Goal: Task Accomplishment & Management: Manage account settings

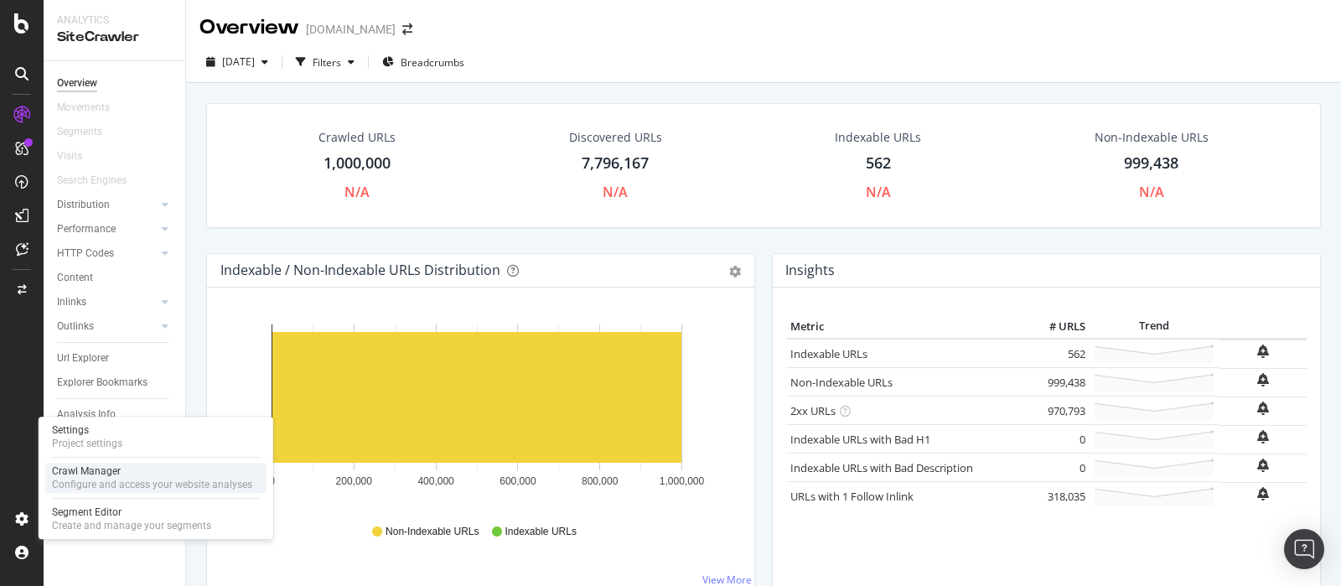
click at [106, 478] on div "Configure and access your website analyses" at bounding box center [152, 484] width 200 height 13
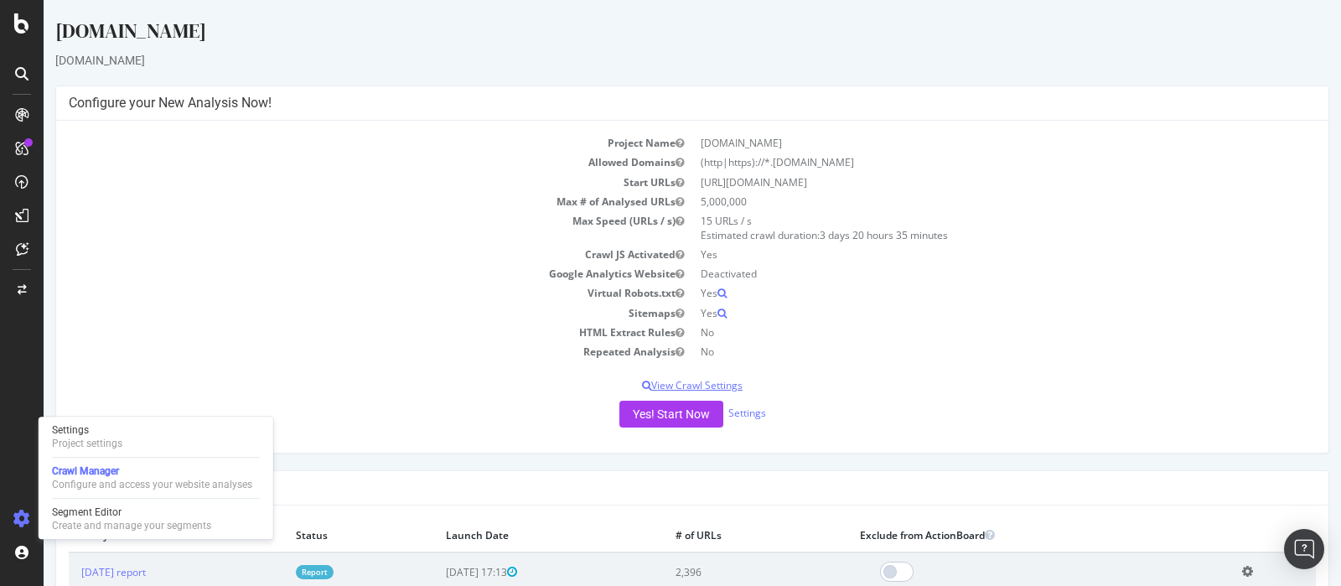
click at [715, 381] on p "View Crawl Settings" at bounding box center [692, 385] width 1247 height 14
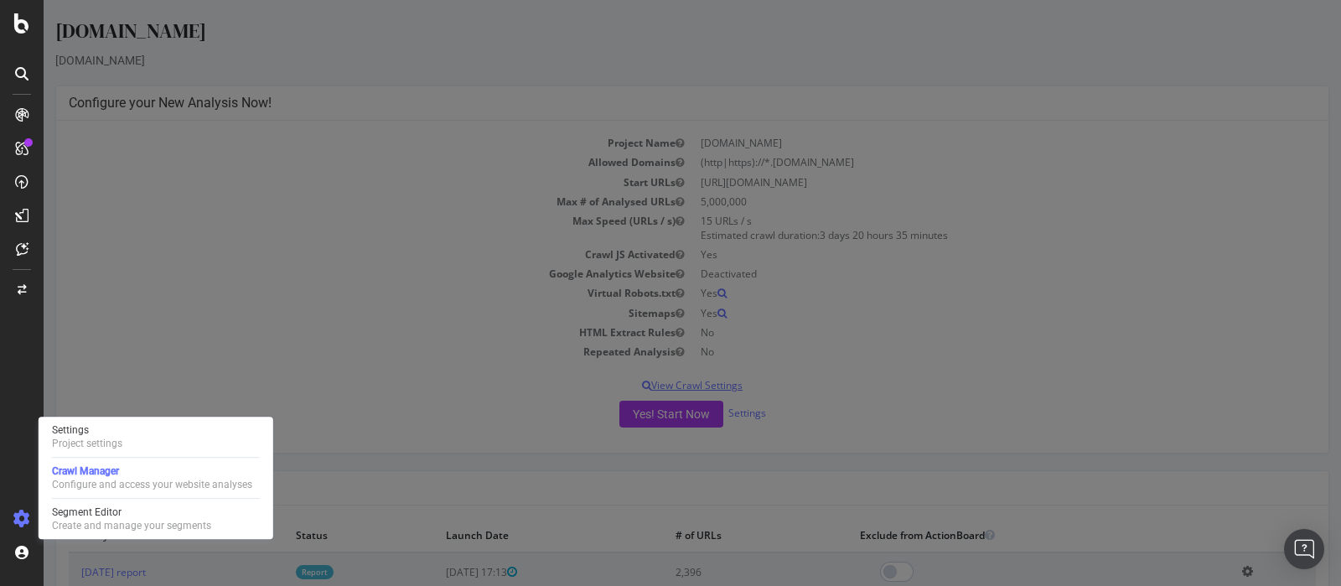
click at [715, 381] on div at bounding box center [693, 293] width 1298 height 586
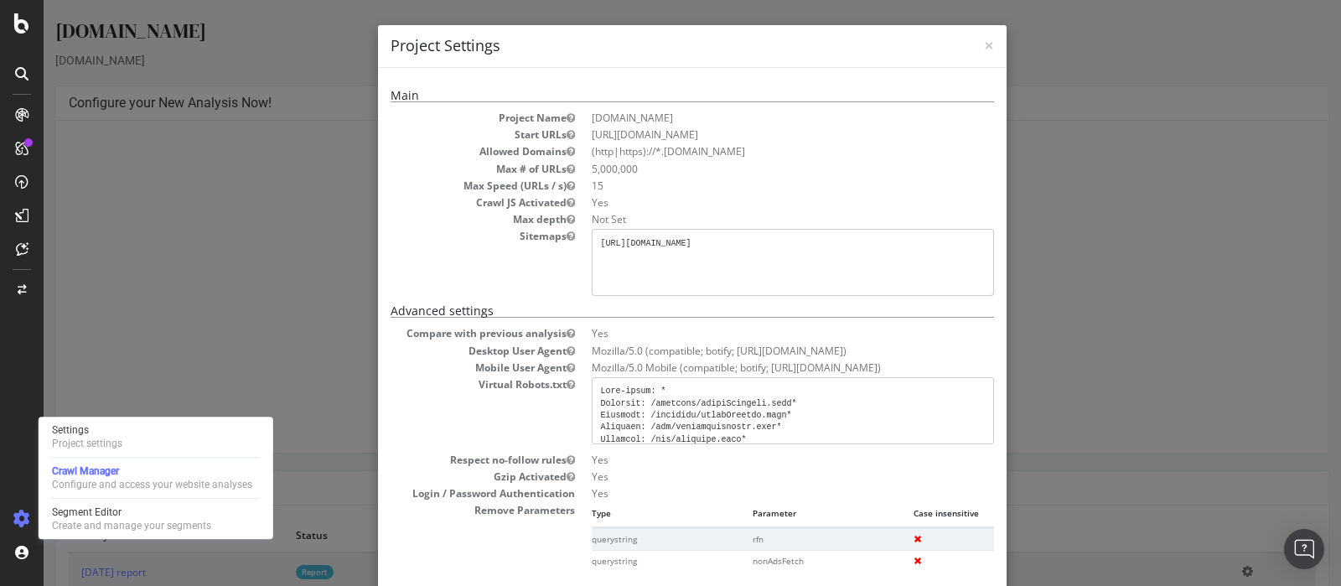
click at [1094, 347] on div "× Close Project Settings Main Project Name pagesjaunes.ca Start URLs https://ww…" at bounding box center [693, 293] width 1298 height 586
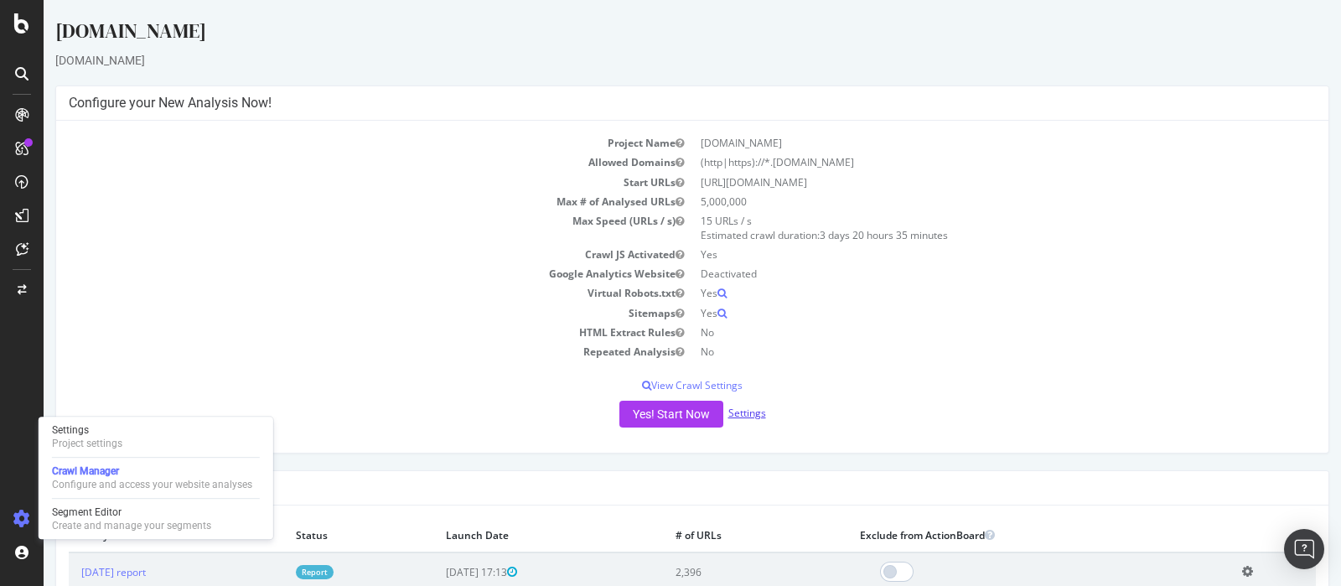
click at [754, 414] on link "Settings" at bounding box center [747, 413] width 38 height 14
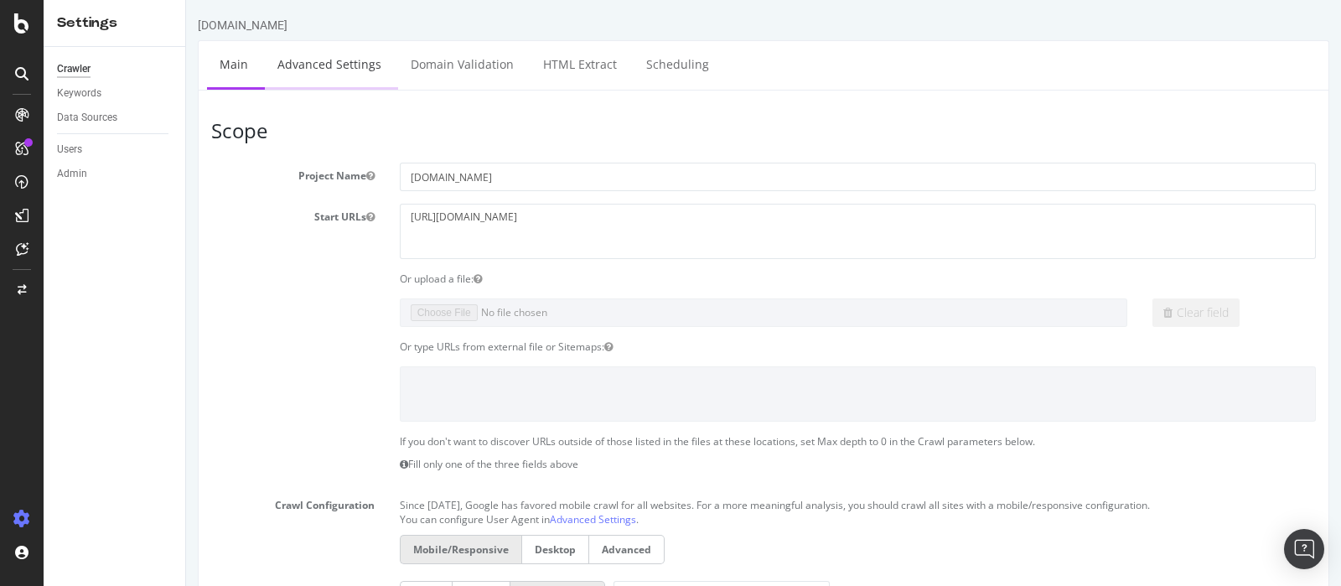
click at [339, 73] on link "Advanced Settings" at bounding box center [329, 64] width 129 height 46
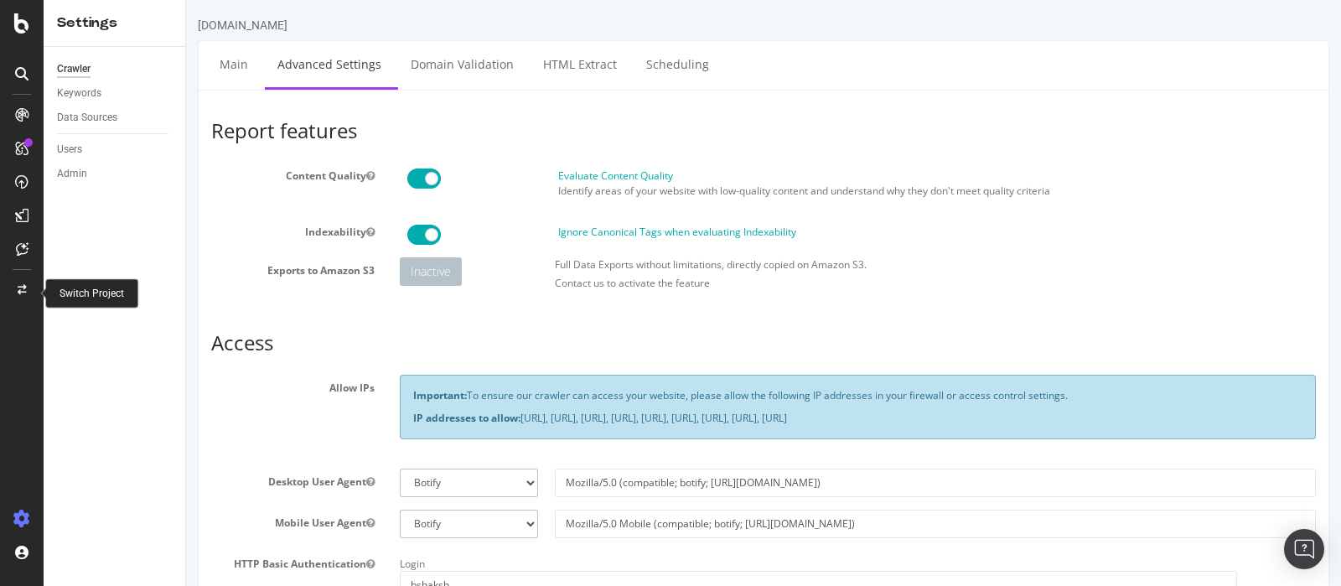
click at [27, 282] on div at bounding box center [22, 290] width 40 height 27
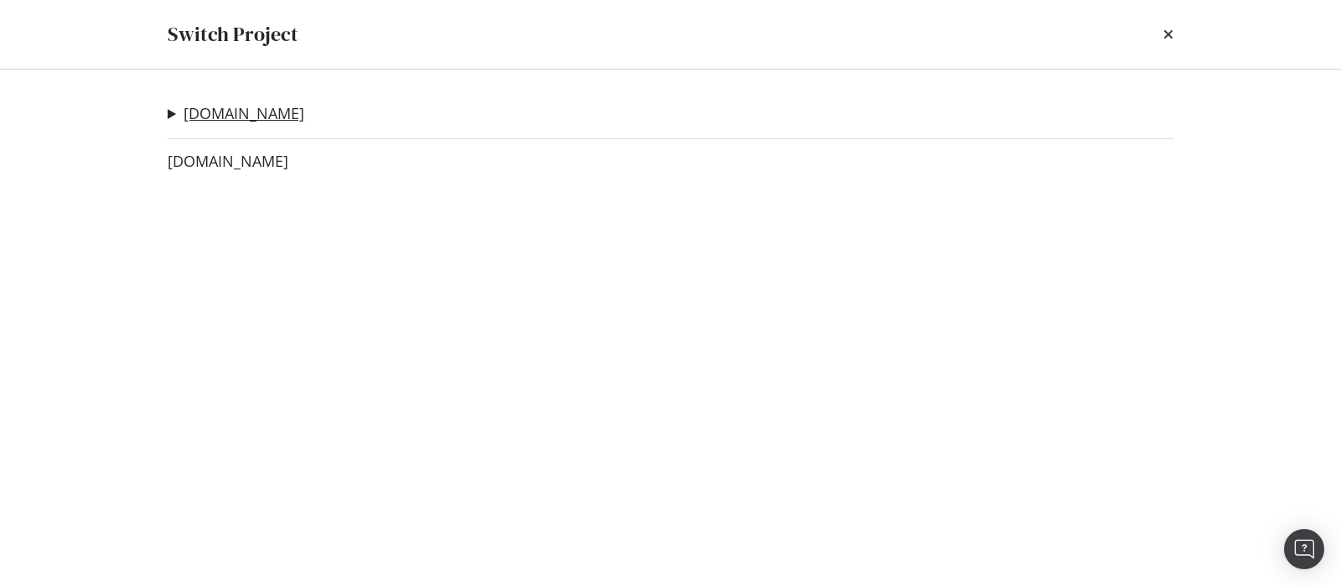
click at [247, 106] on link "yellowpages.ca" at bounding box center [244, 114] width 121 height 18
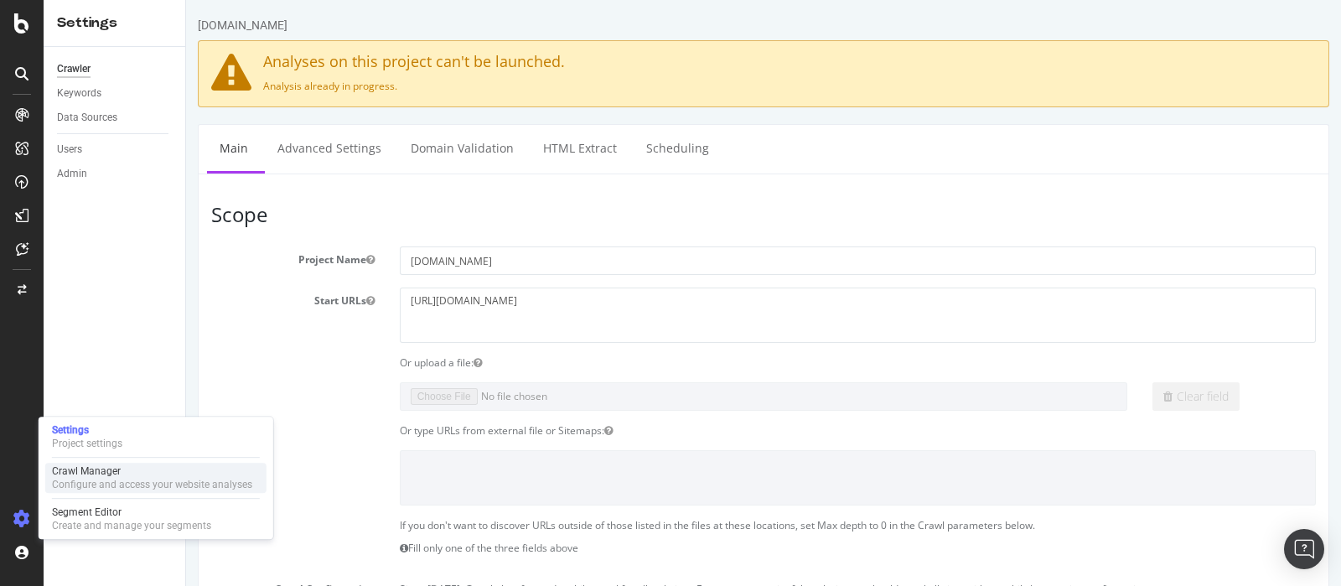
click at [122, 473] on div "Crawl Manager" at bounding box center [152, 470] width 200 height 13
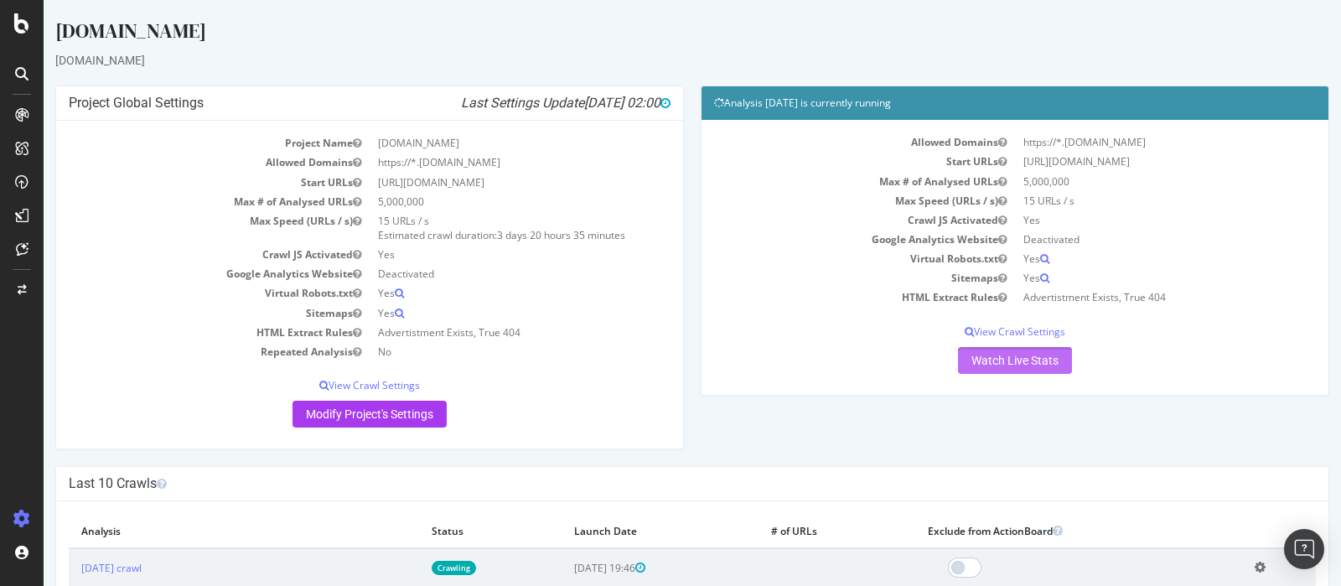
click at [1004, 357] on link "Watch Live Stats" at bounding box center [1015, 360] width 114 height 27
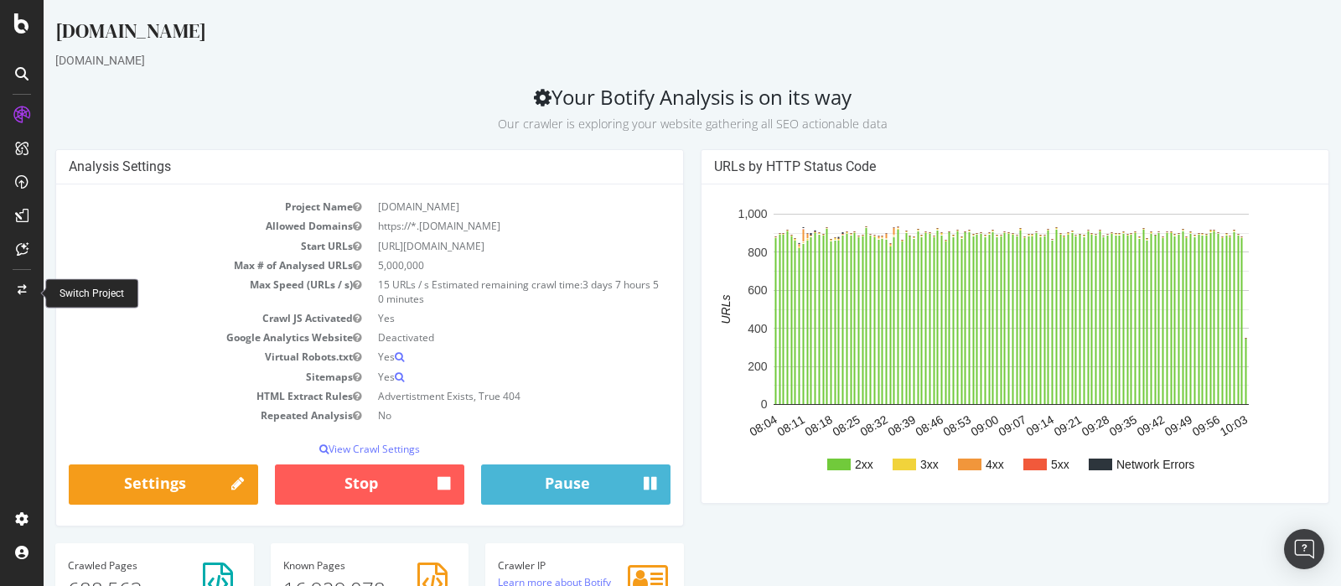
click at [29, 295] on div at bounding box center [22, 290] width 40 height 27
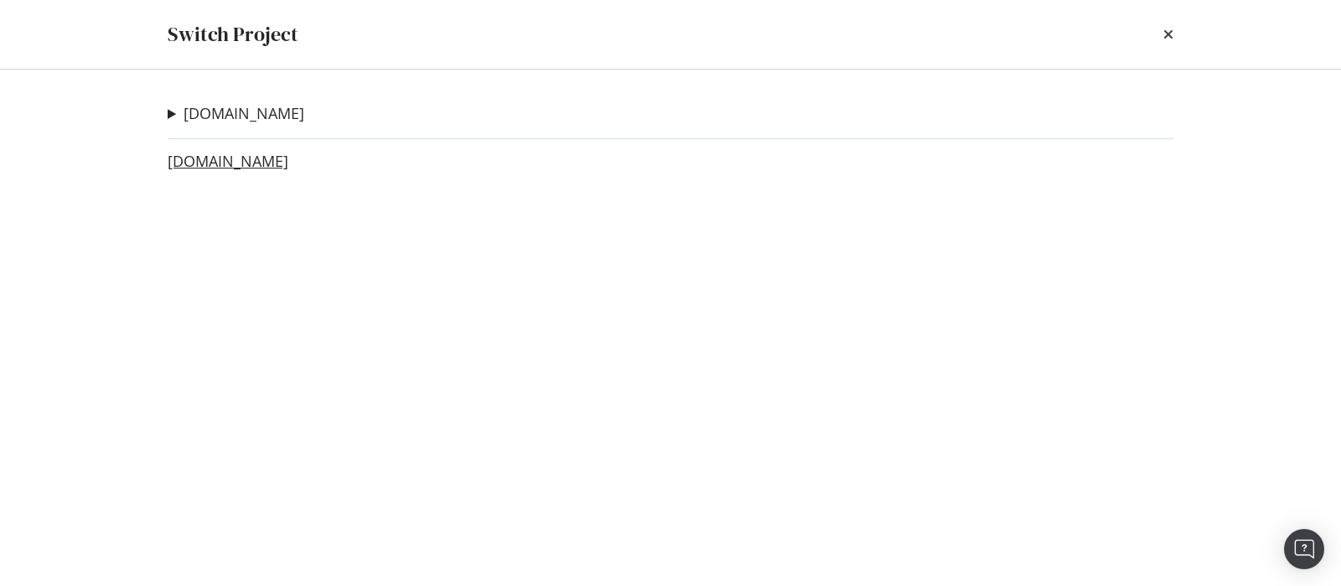
click at [214, 163] on link "[DOMAIN_NAME]" at bounding box center [228, 162] width 121 height 18
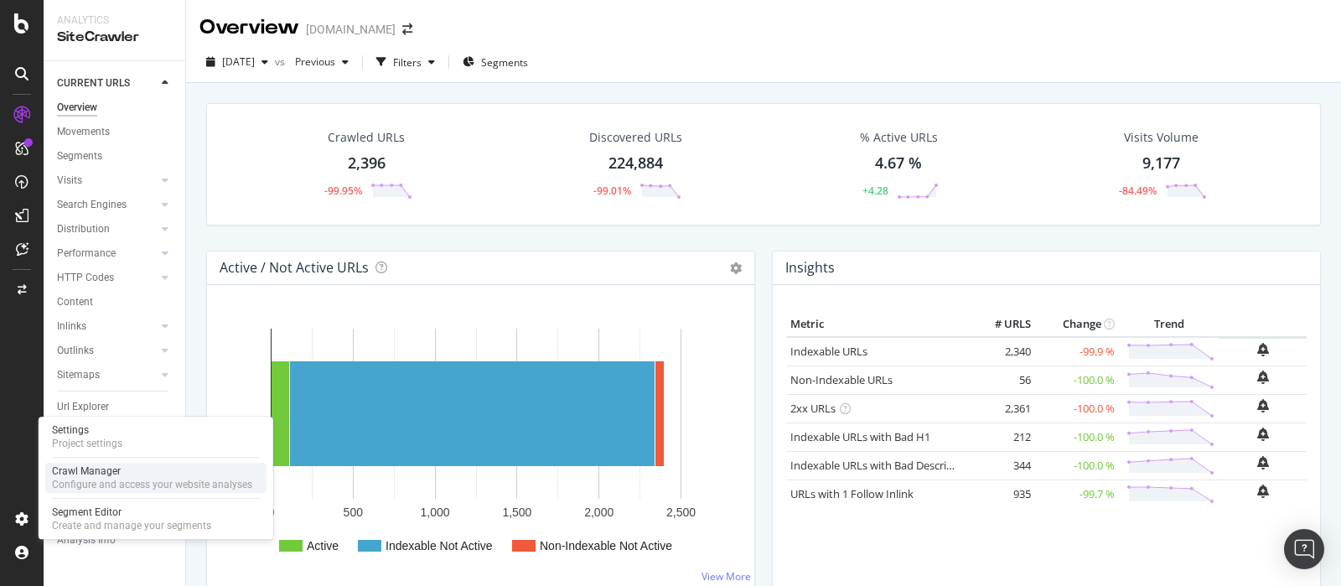
click at [117, 473] on div "Crawl Manager" at bounding box center [152, 470] width 200 height 13
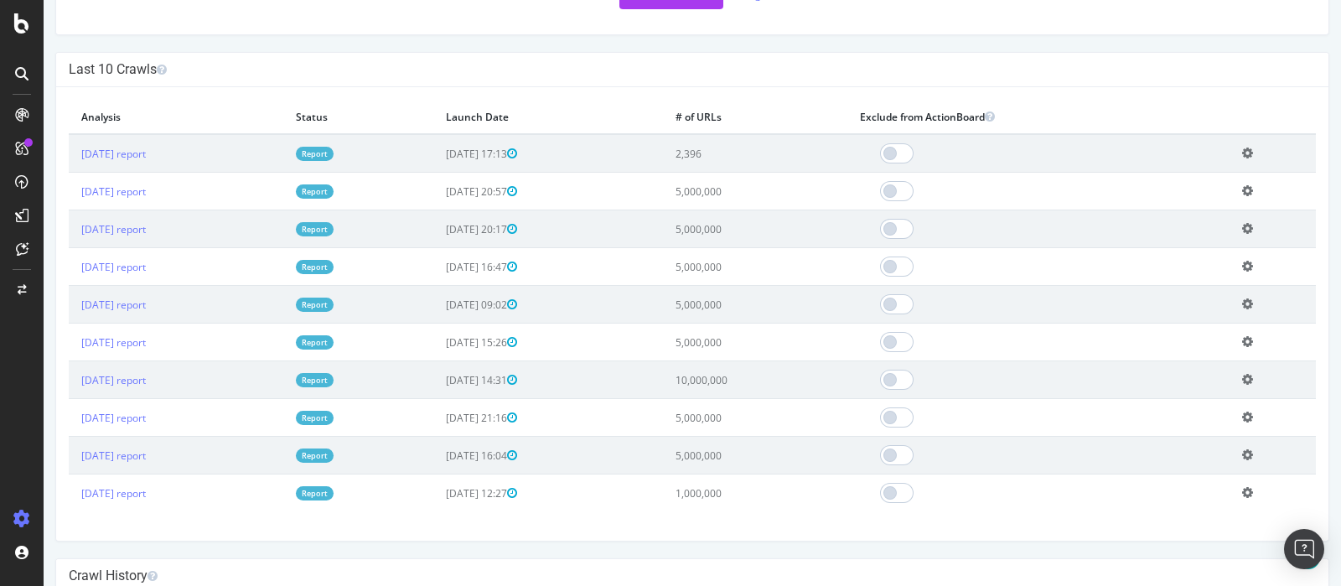
scroll to position [314, 0]
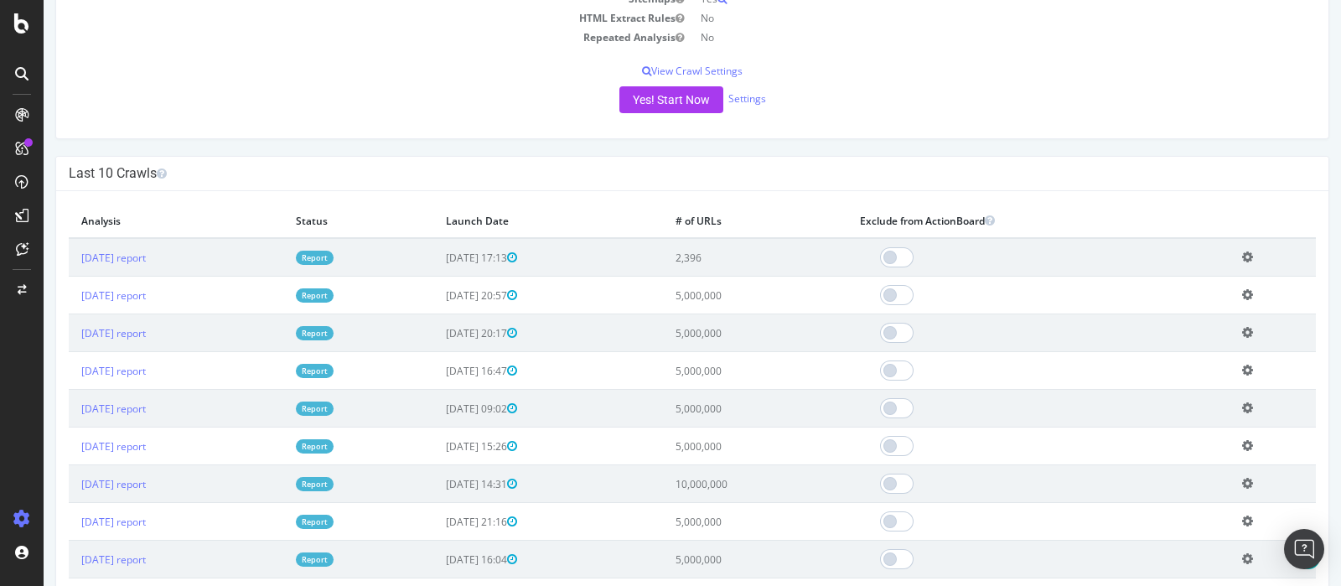
click at [1243, 253] on icon at bounding box center [1247, 257] width 11 height 13
click at [1178, 308] on link "Delete analysis" at bounding box center [1186, 304] width 134 height 23
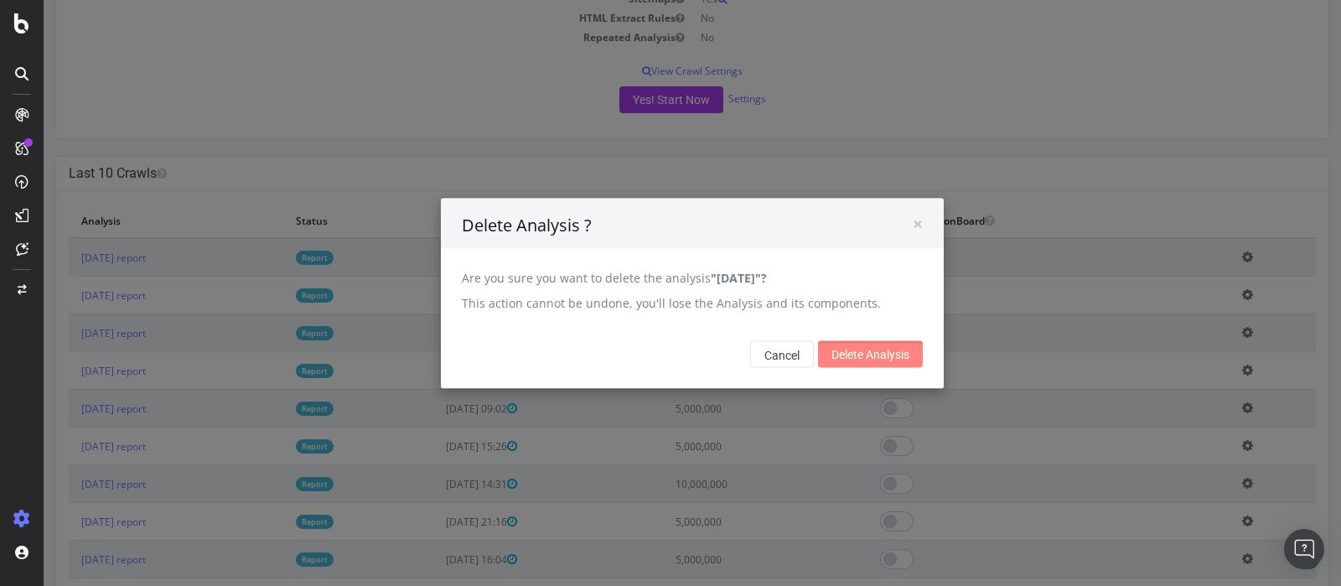
click at [872, 355] on input "Delete Analysis" at bounding box center [870, 353] width 105 height 27
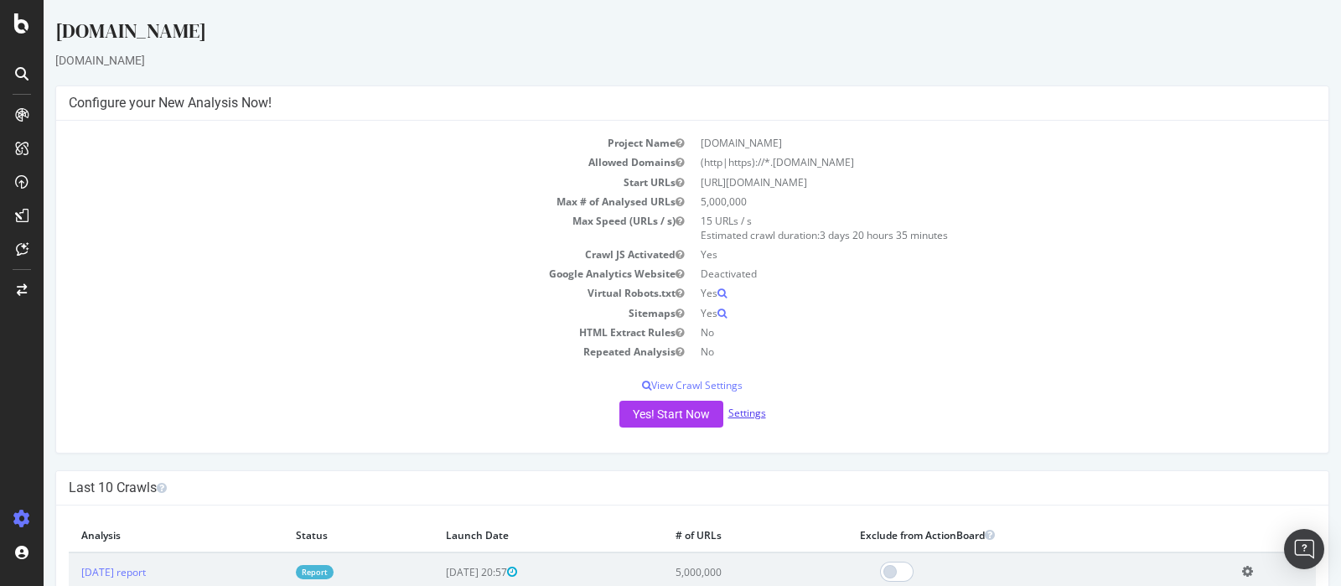
click at [742, 412] on link "Settings" at bounding box center [747, 413] width 38 height 14
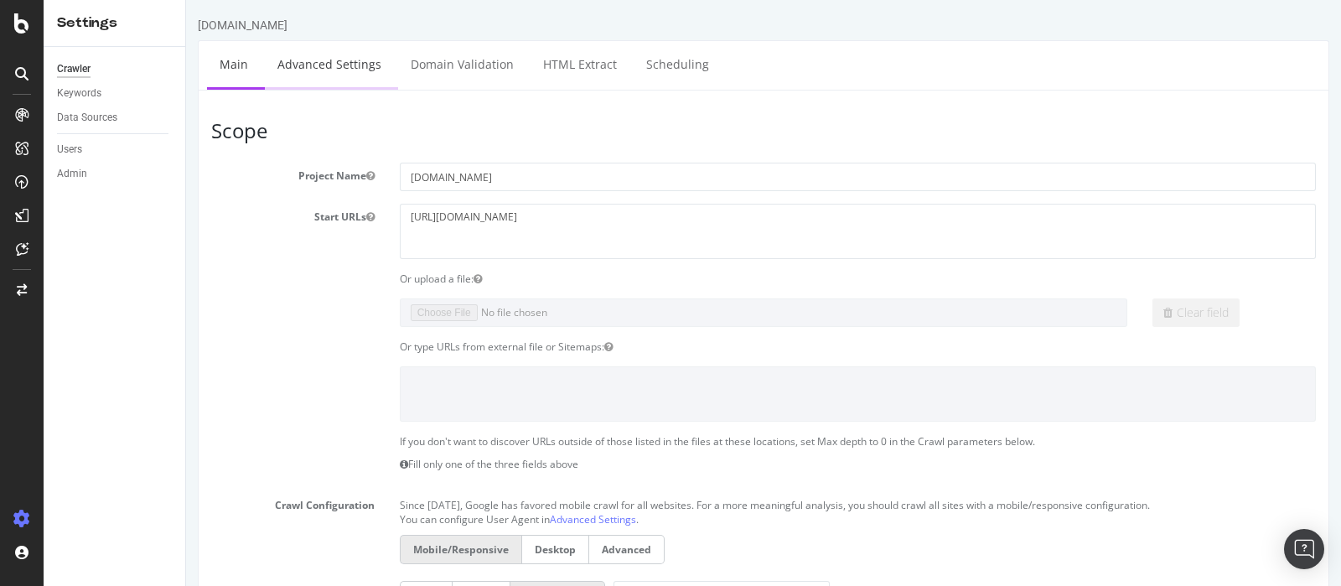
click at [348, 56] on link "Advanced Settings" at bounding box center [329, 64] width 129 height 46
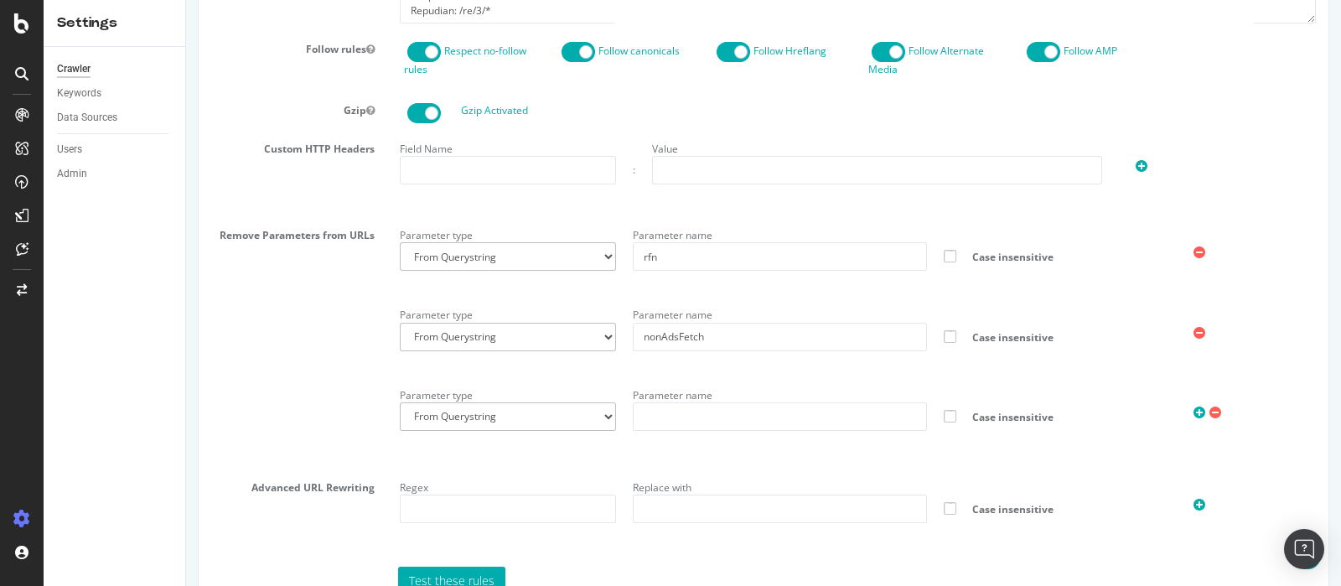
scroll to position [629, 0]
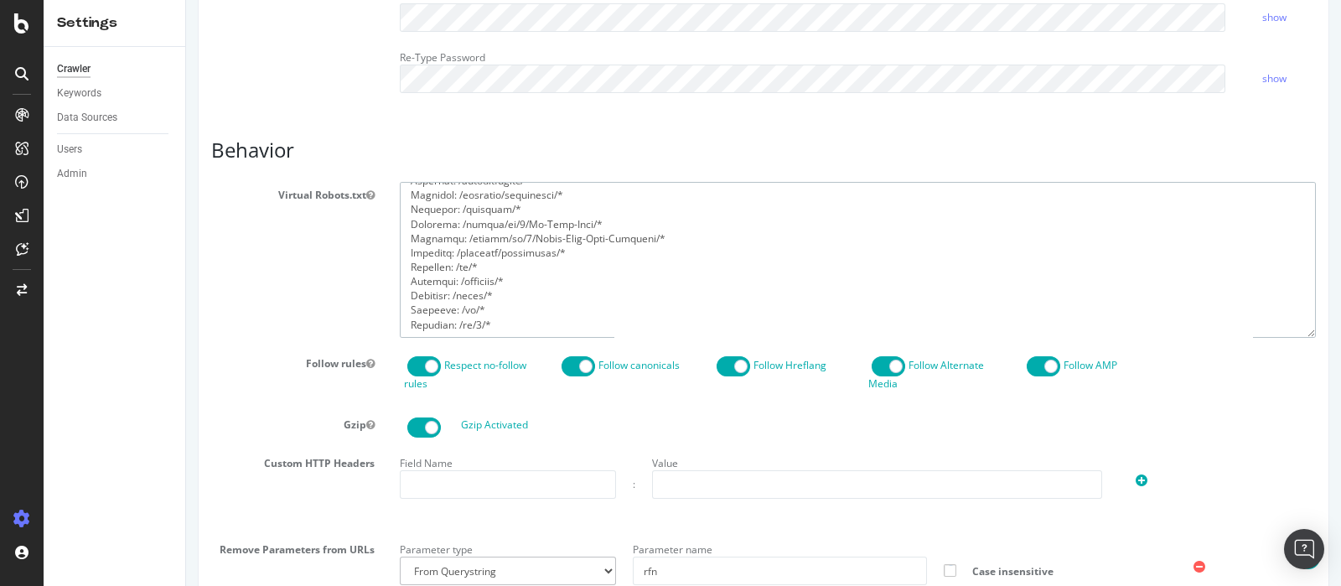
drag, startPoint x: 514, startPoint y: 324, endPoint x: 376, endPoint y: 330, distance: 137.6
click at [376, 330] on div "Virtual Robots.txt" at bounding box center [764, 259] width 1130 height 155
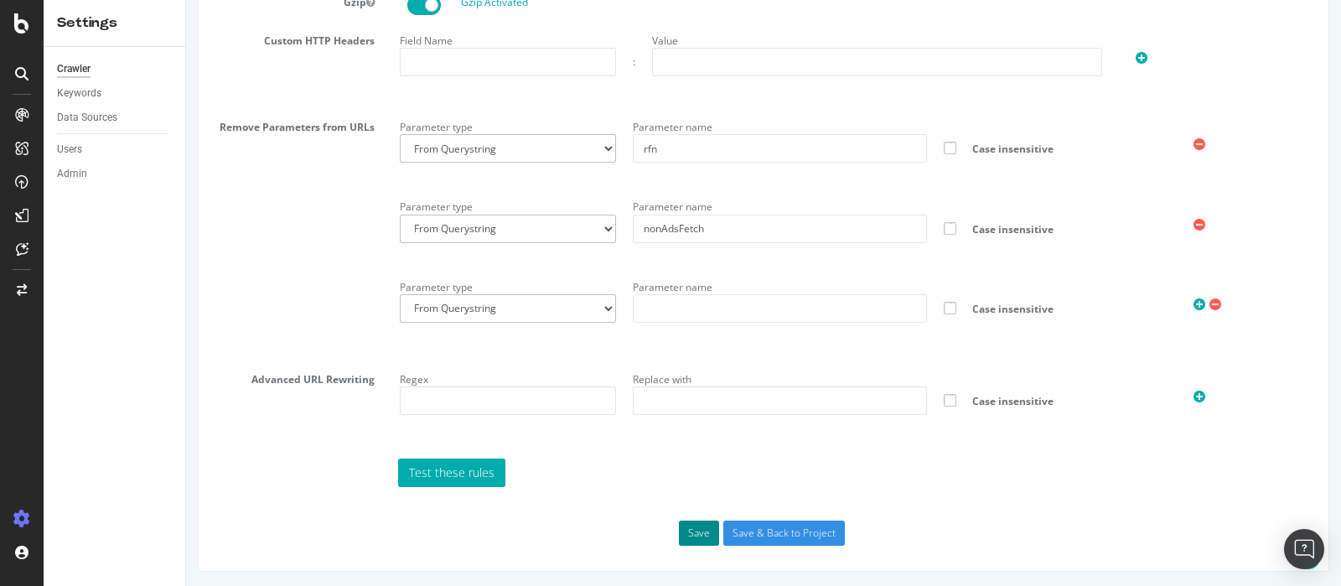
type textarea "User-agent: * Disallow: /business/printMerchant.html* Disallow: /business/print…"
click at [692, 530] on button "Save" at bounding box center [699, 533] width 40 height 25
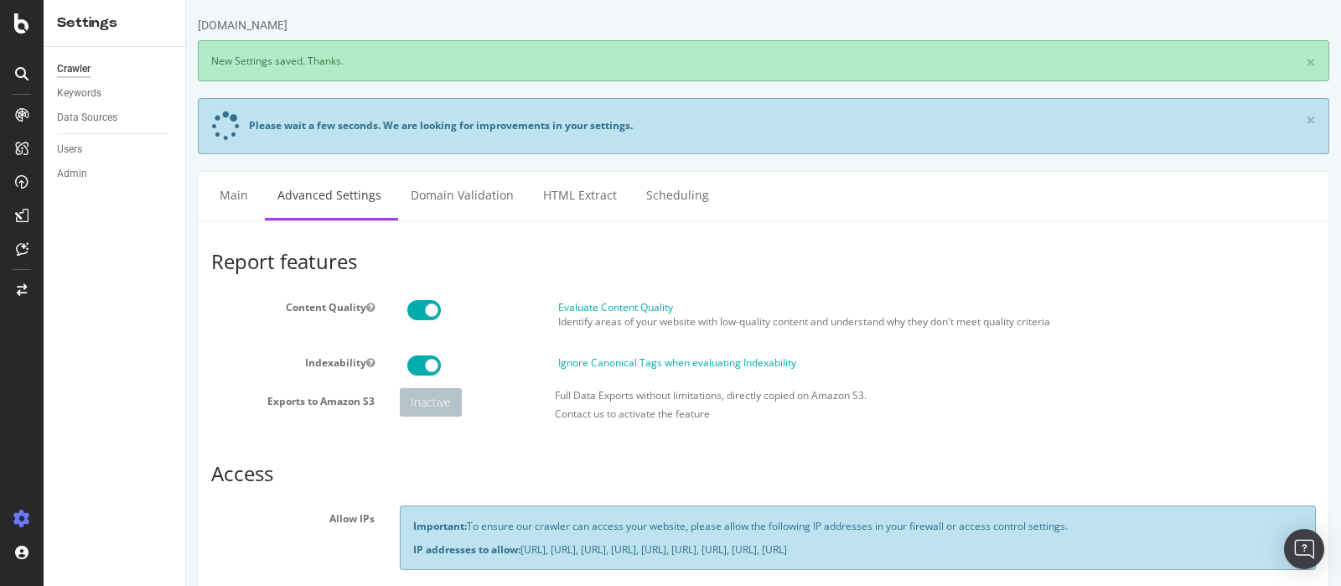
scroll to position [0, 0]
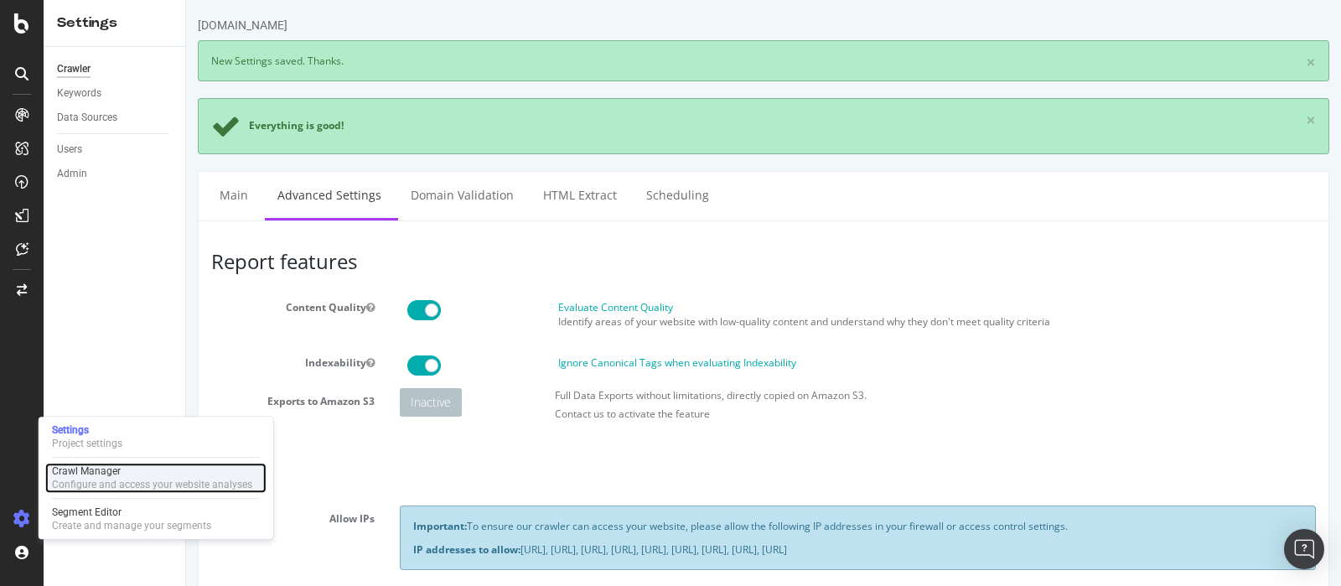
click at [85, 474] on div "Crawl Manager" at bounding box center [152, 470] width 200 height 13
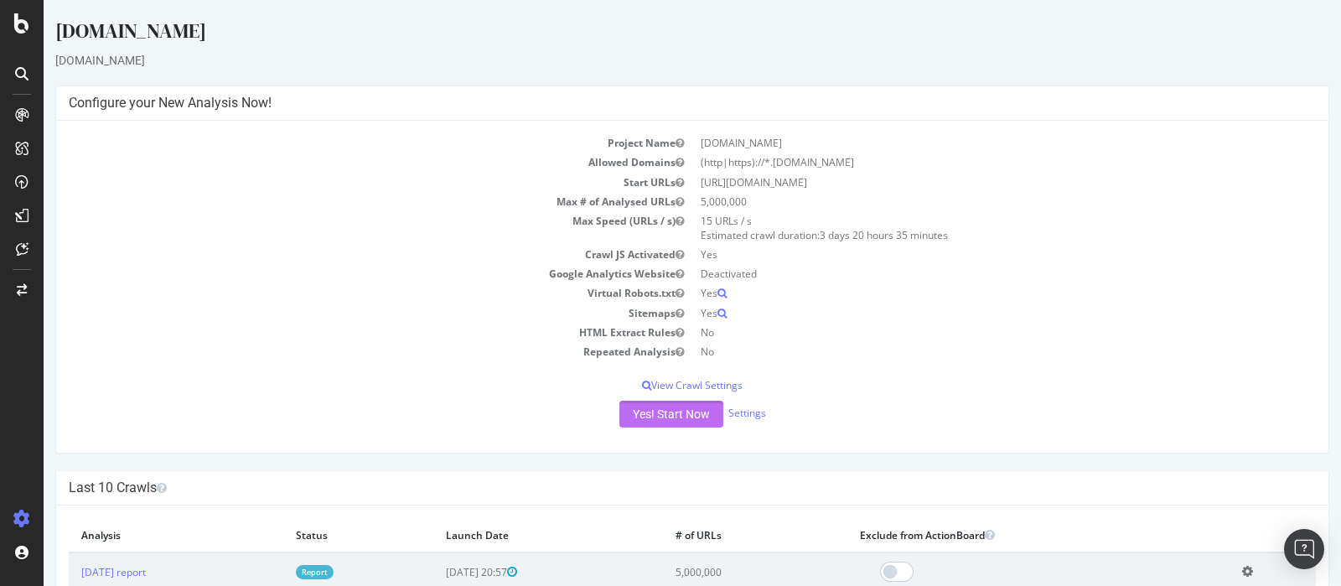
click at [648, 412] on button "Yes! Start Now" at bounding box center [671, 414] width 104 height 27
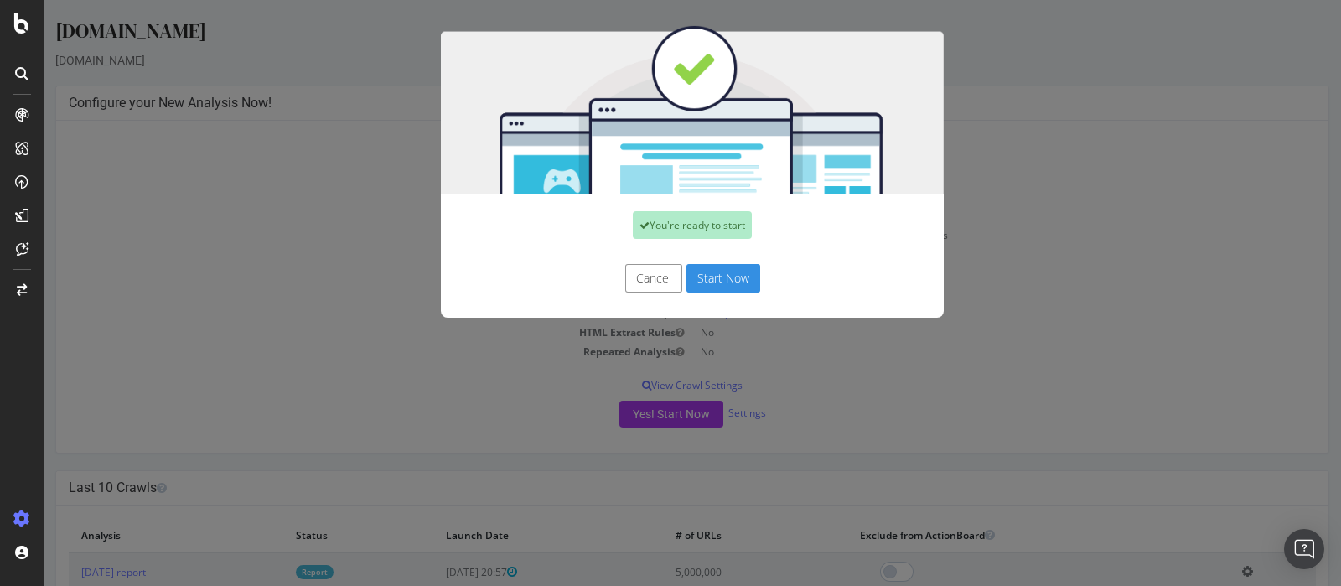
click at [715, 283] on button "Start Now" at bounding box center [724, 278] width 74 height 28
